Goal: Navigation & Orientation: Find specific page/section

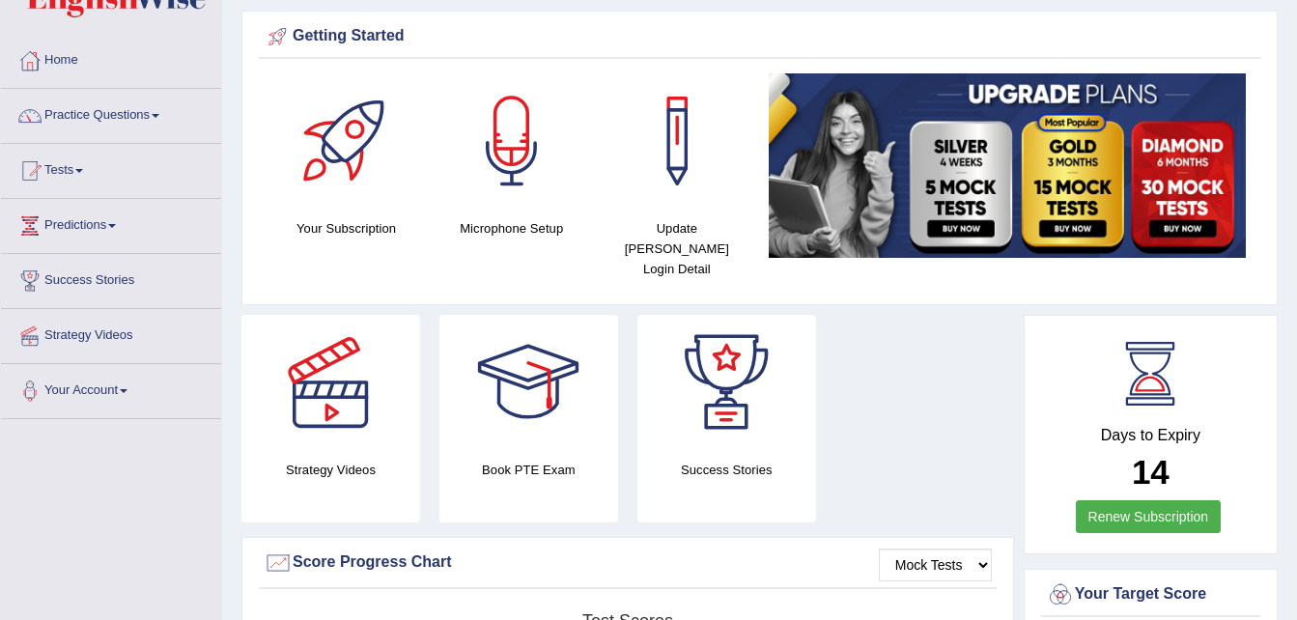
scroll to position [61, 0]
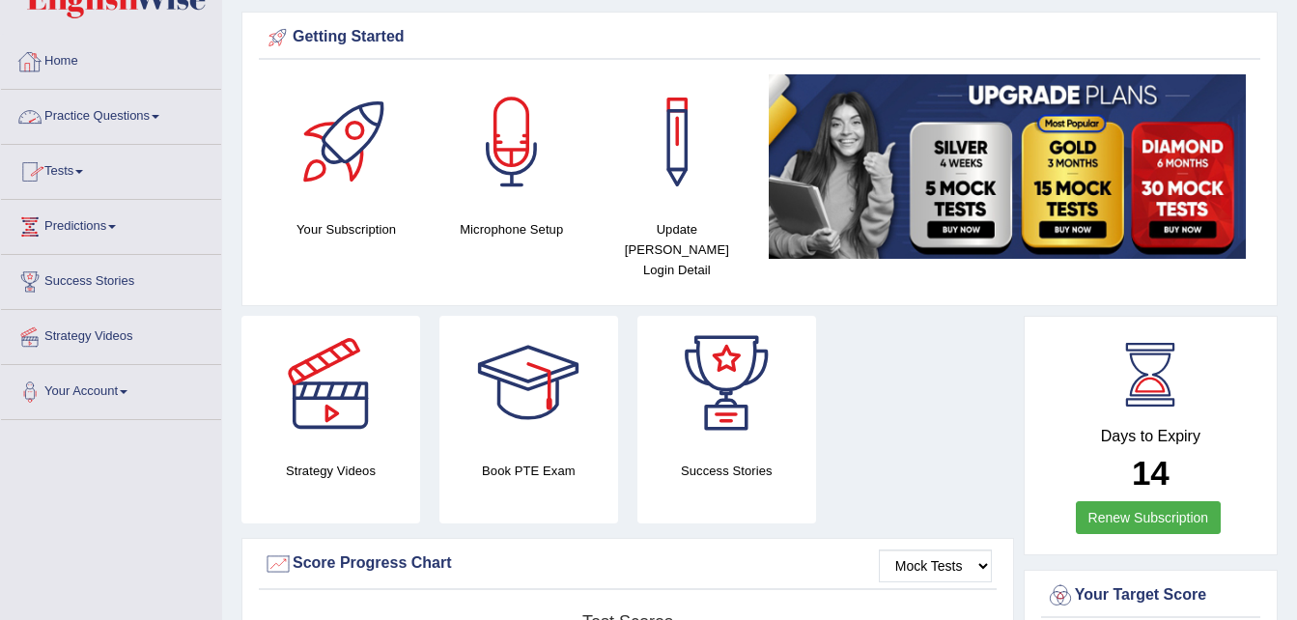
click at [75, 60] on link "Home" at bounding box center [111, 59] width 220 height 48
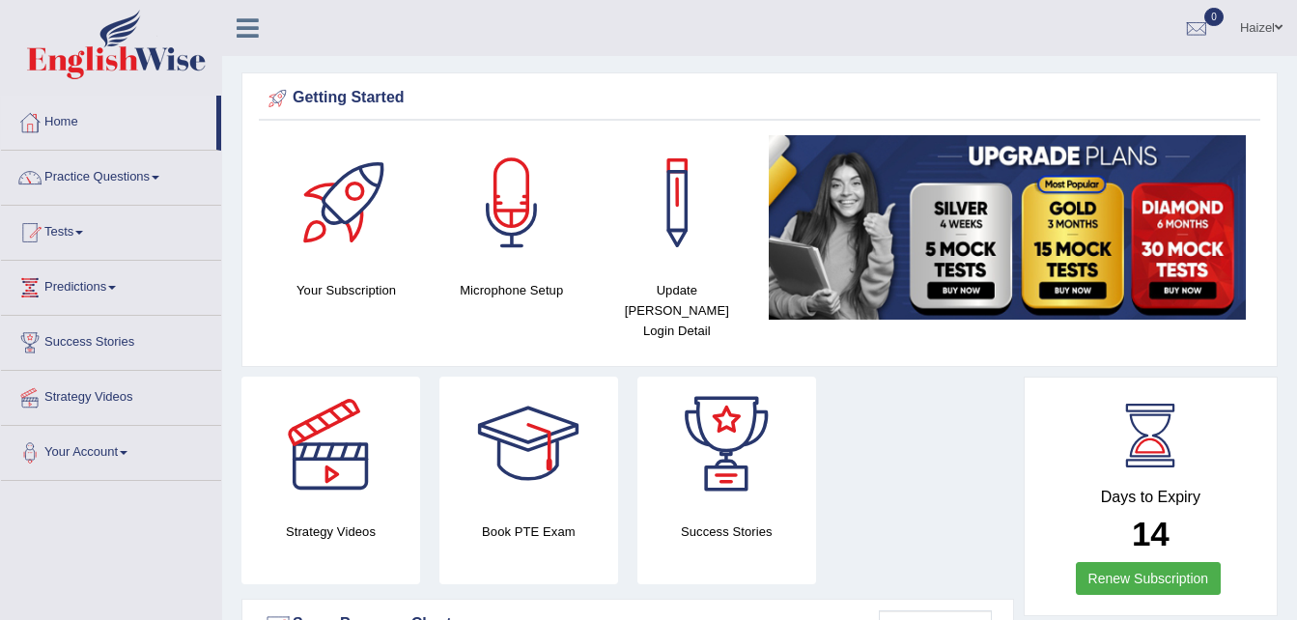
click at [330, 470] on div at bounding box center [330, 444] width 135 height 135
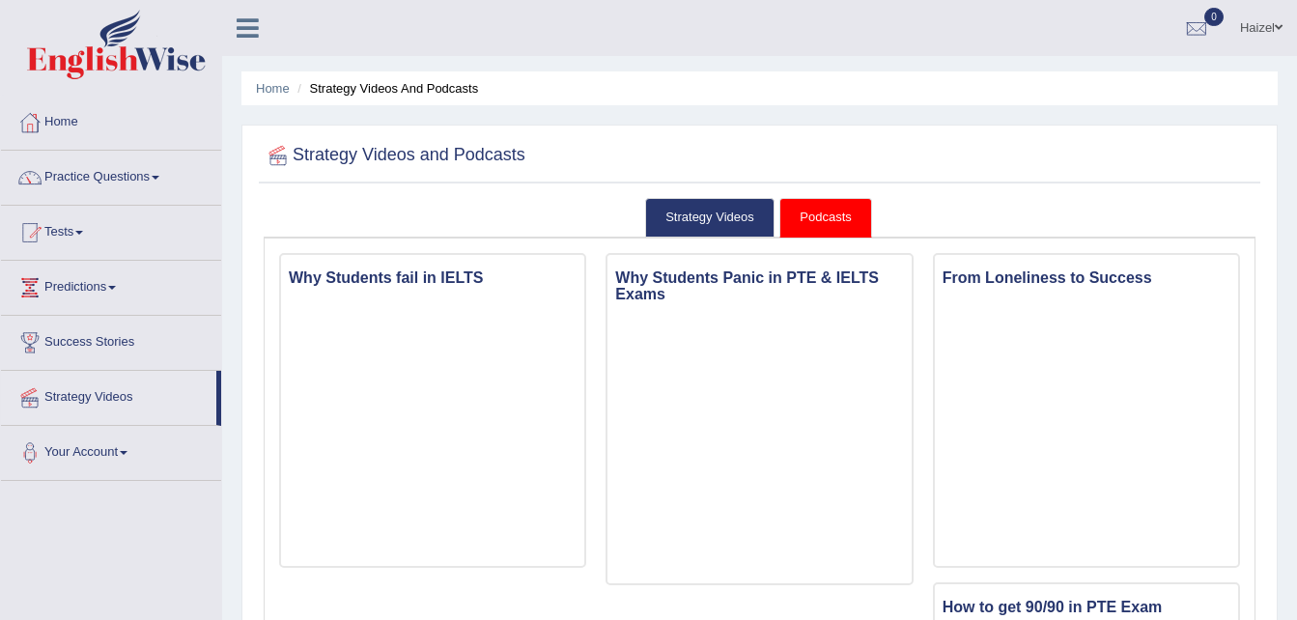
click at [826, 216] on link "Podcasts" at bounding box center [825, 218] width 92 height 40
click at [711, 213] on link "Strategy Videos" at bounding box center [709, 218] width 129 height 40
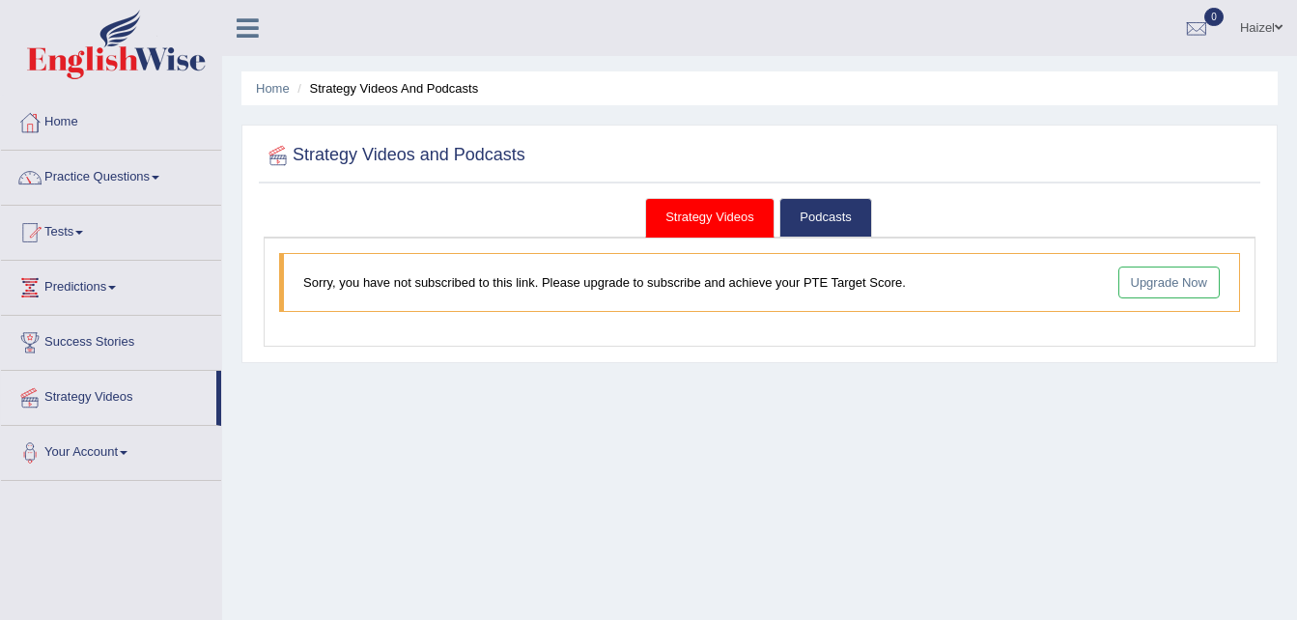
click at [1144, 283] on link "Upgrade Now" at bounding box center [1169, 282] width 102 height 32
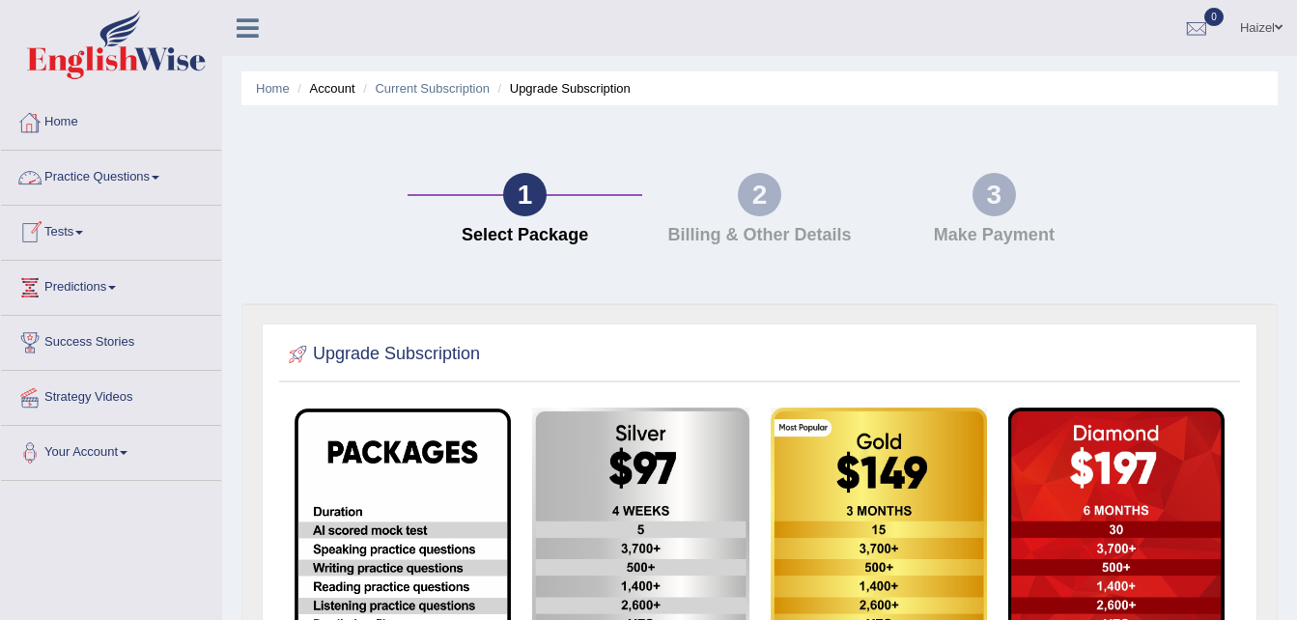
click at [69, 122] on link "Home" at bounding box center [111, 120] width 220 height 48
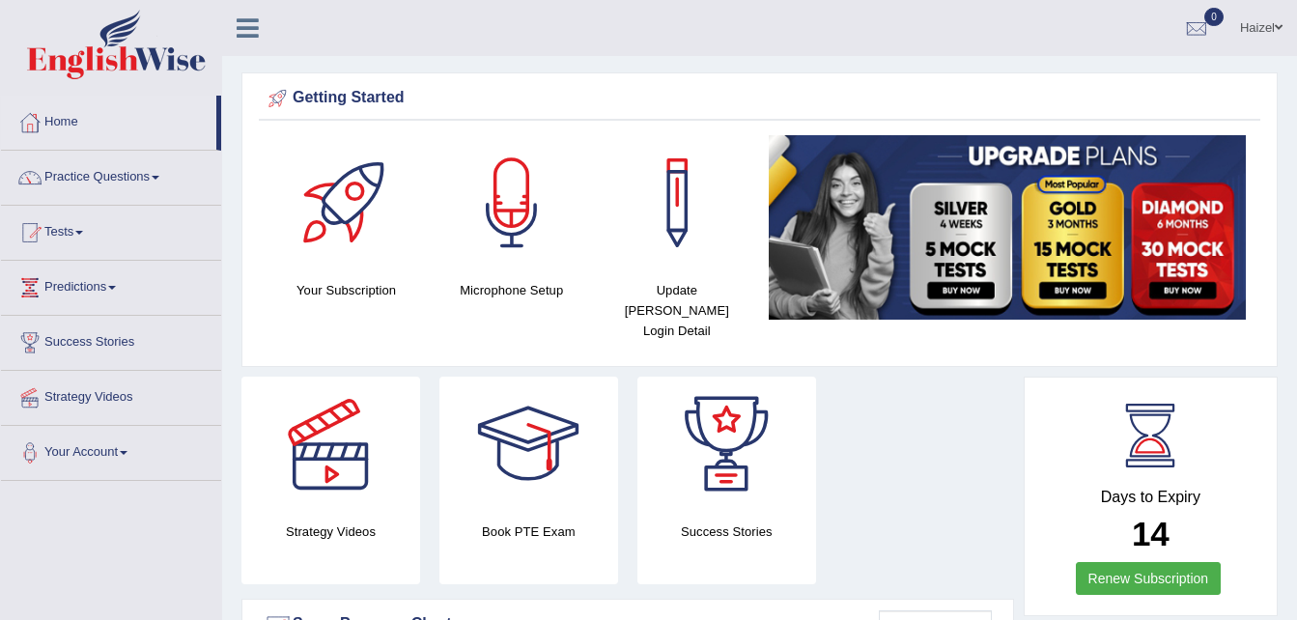
click at [250, 32] on icon at bounding box center [248, 27] width 22 height 25
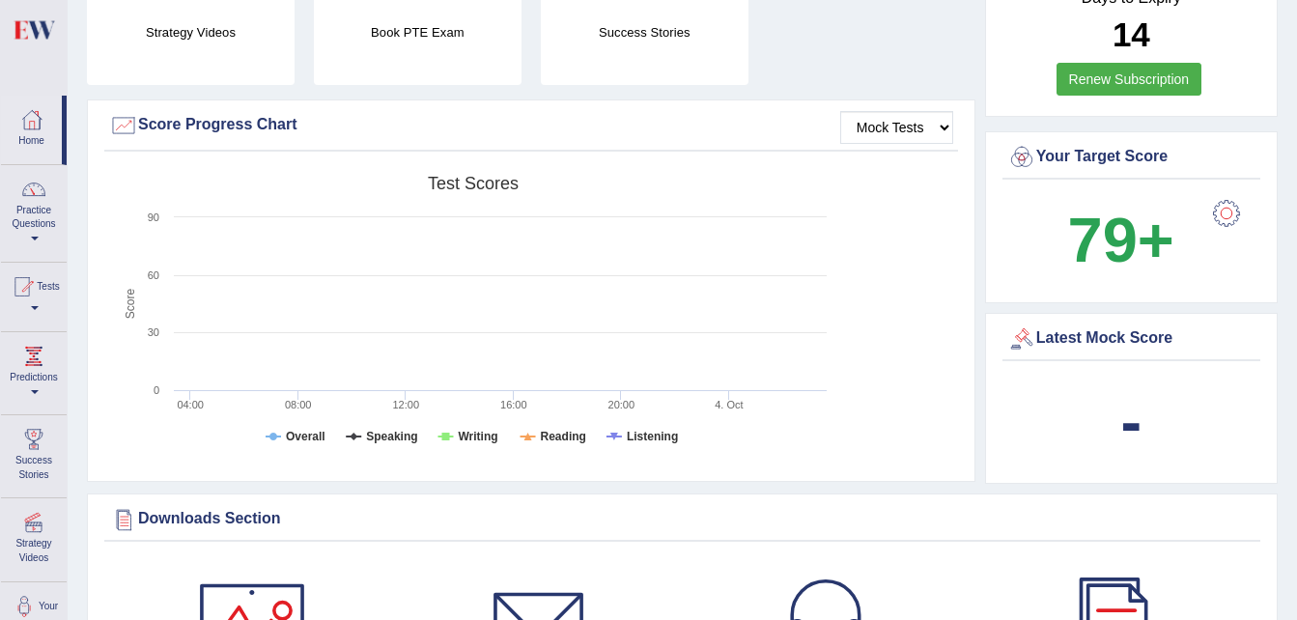
scroll to position [491, 0]
click at [945, 126] on select "Mock Tests" at bounding box center [896, 126] width 113 height 33
click at [840, 110] on select "Mock Tests" at bounding box center [896, 126] width 113 height 33
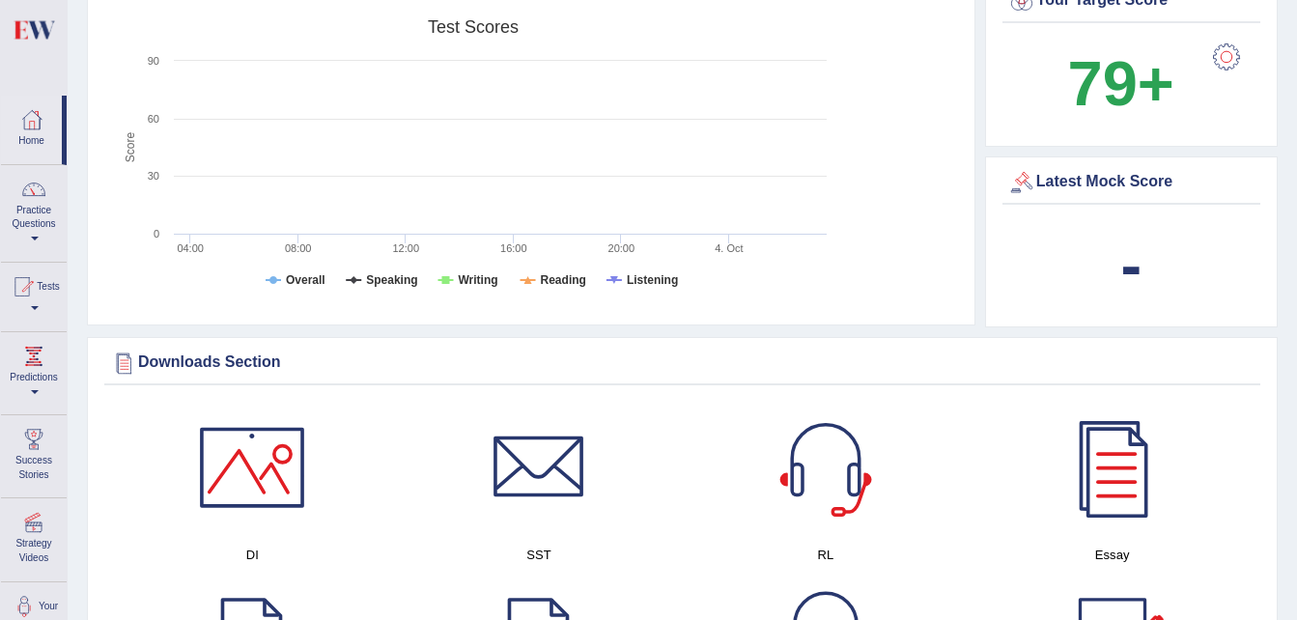
scroll to position [0, 0]
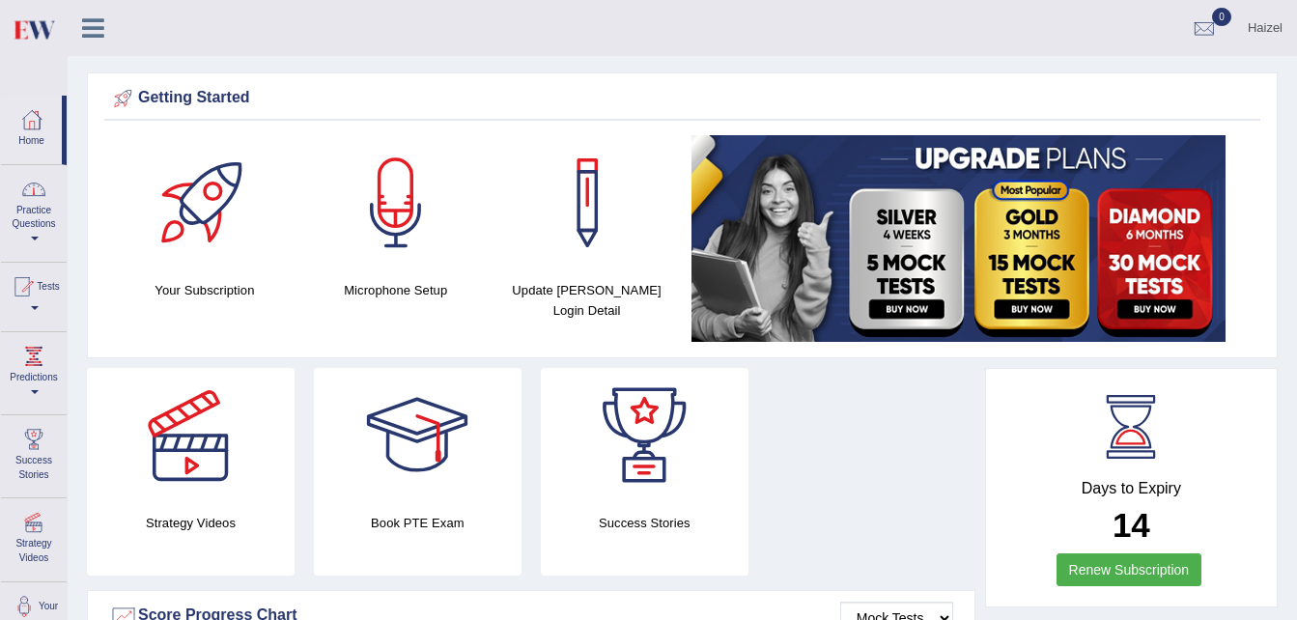
click at [23, 128] on div at bounding box center [31, 119] width 29 height 29
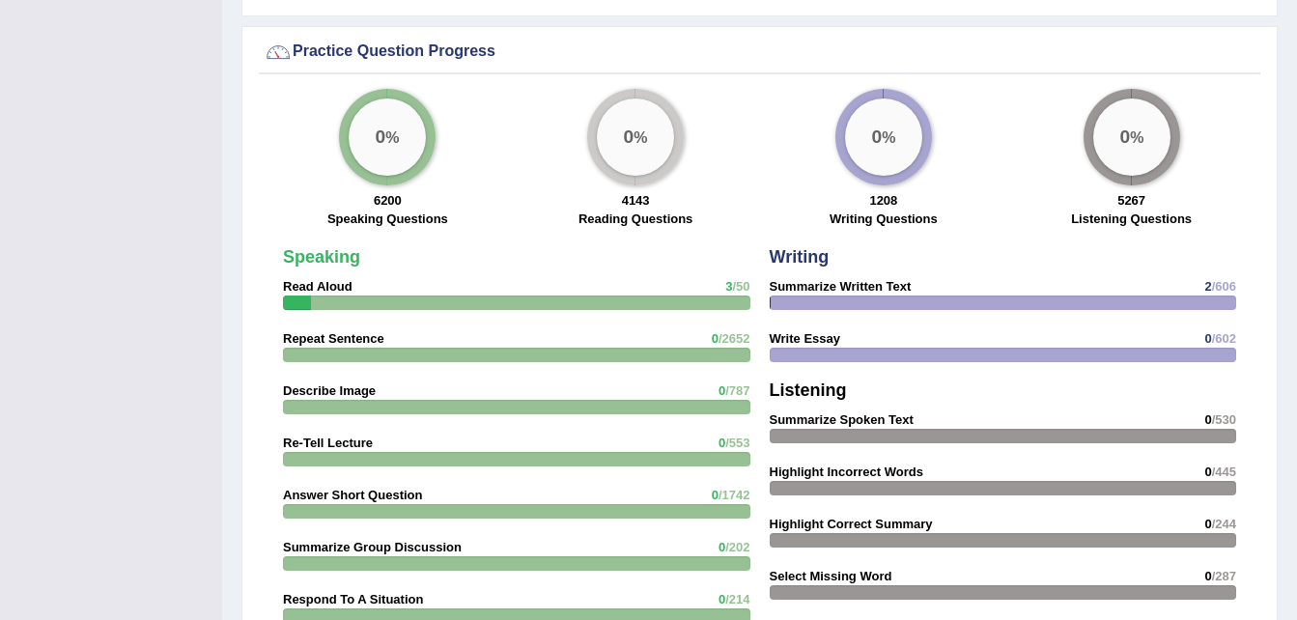
scroll to position [1406, 0]
